Goal: Check status

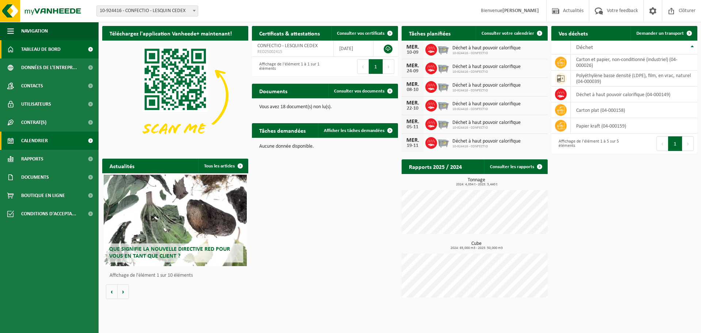
click at [57, 139] on link "Calendrier" at bounding box center [49, 140] width 99 height 18
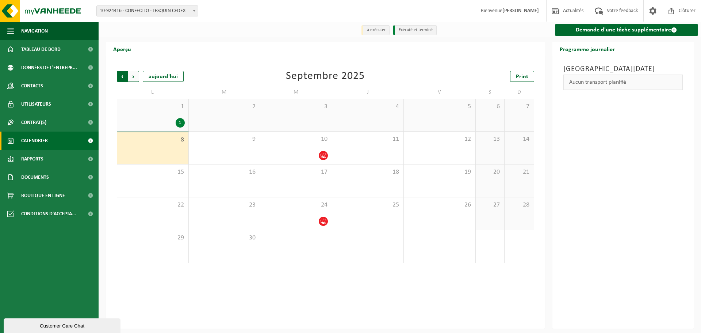
click at [133, 77] on span "Suivant" at bounding box center [133, 76] width 11 height 11
click at [132, 79] on span "Suivant" at bounding box center [133, 76] width 11 height 11
click at [137, 76] on span "Suivant" at bounding box center [133, 76] width 11 height 11
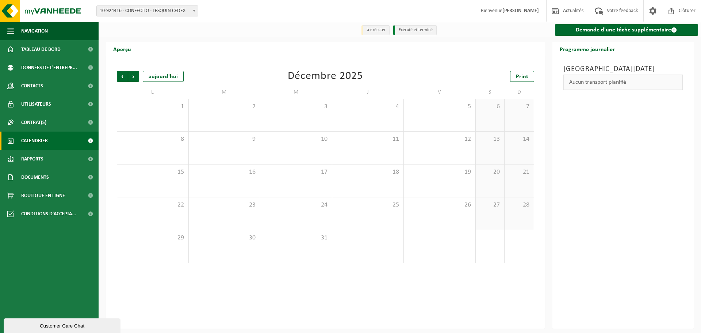
click at [316, 46] on div "Aperçu" at bounding box center [325, 49] width 439 height 15
